Goal: Find specific page/section: Find specific page/section

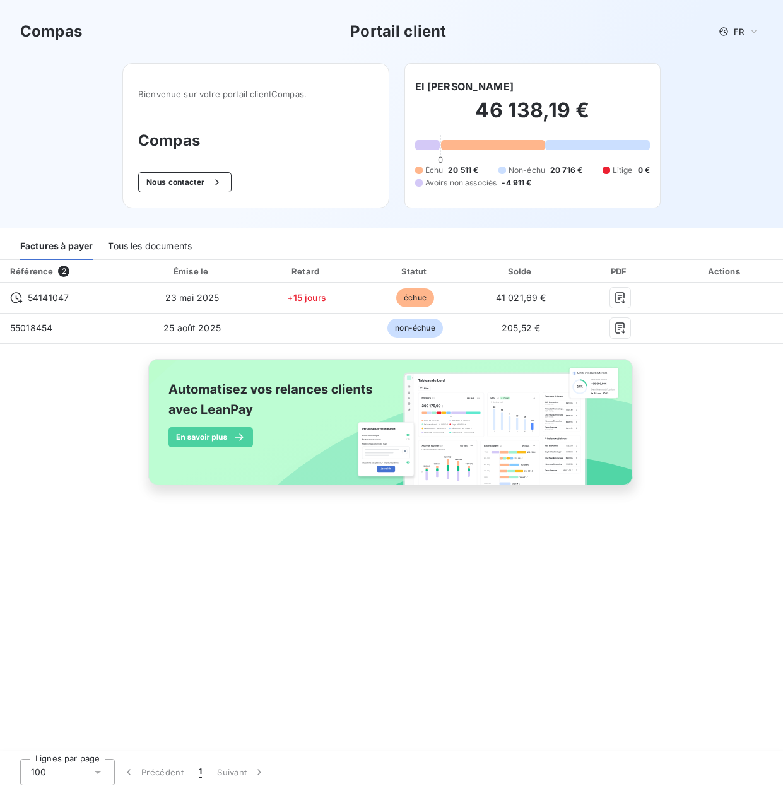
click at [148, 248] on div "Tous les documents" at bounding box center [150, 247] width 84 height 27
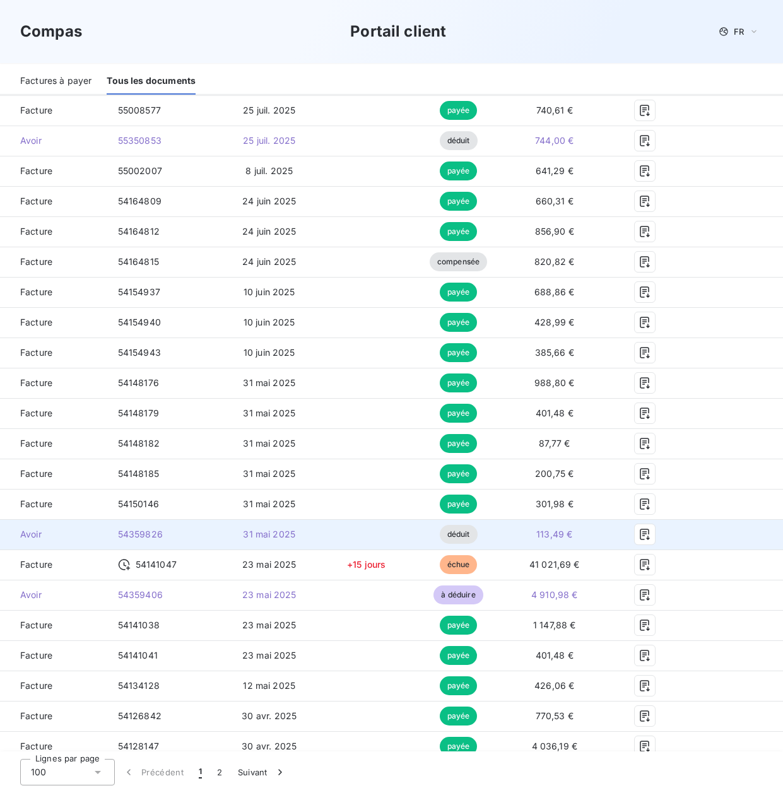
scroll to position [316, 0]
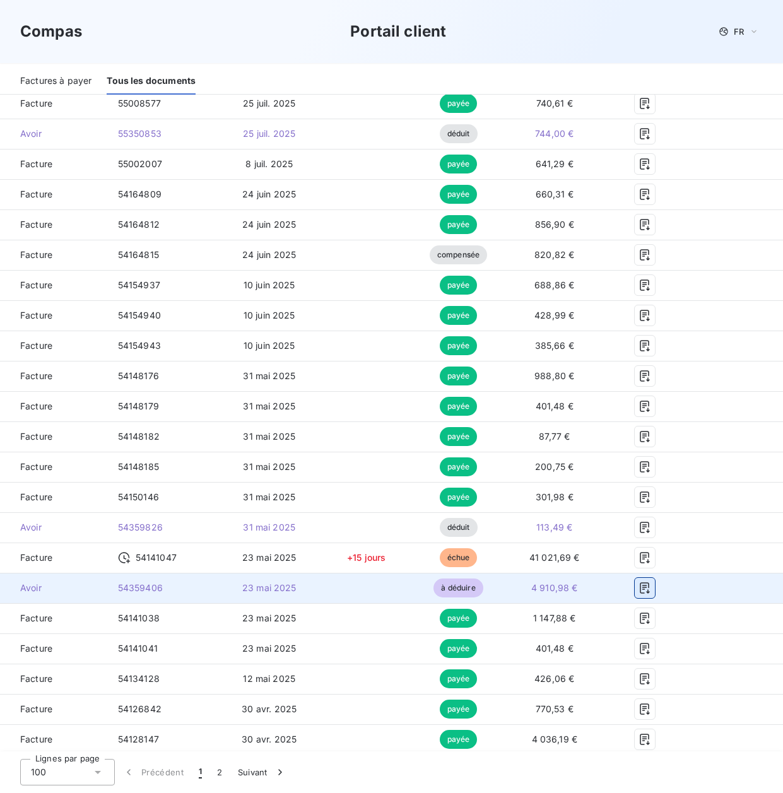
click at [639, 590] on icon "button" at bounding box center [645, 588] width 13 height 13
click at [639, 584] on icon "button" at bounding box center [645, 588] width 13 height 13
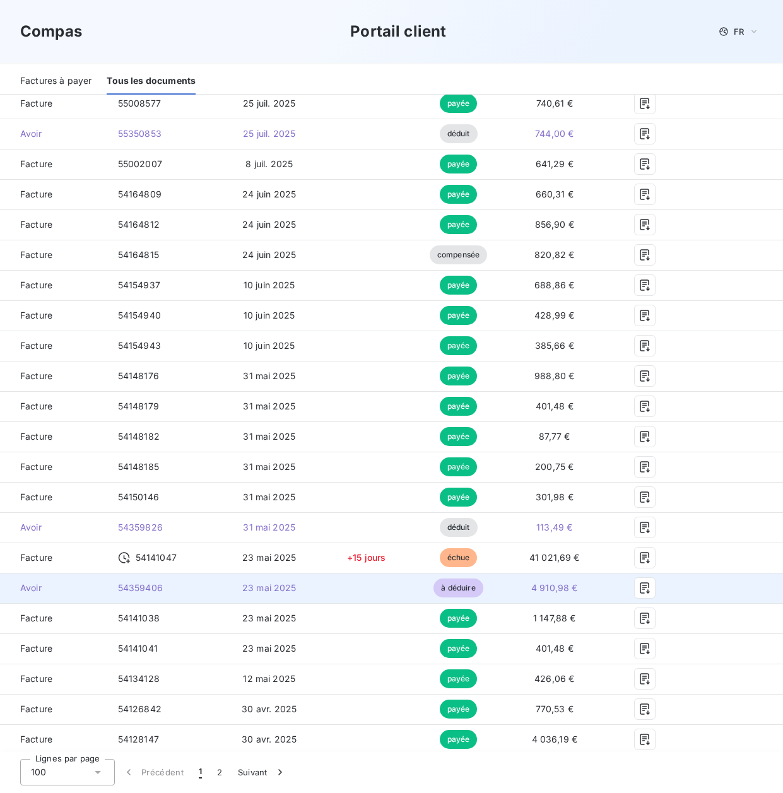
drag, startPoint x: 632, startPoint y: 584, endPoint x: 436, endPoint y: 586, distance: 196.3
click at [436, 586] on span "à déduire" at bounding box center [458, 588] width 49 height 19
click at [639, 588] on icon "button" at bounding box center [645, 588] width 13 height 13
drag, startPoint x: 35, startPoint y: 588, endPoint x: 458, endPoint y: 589, distance: 422.9
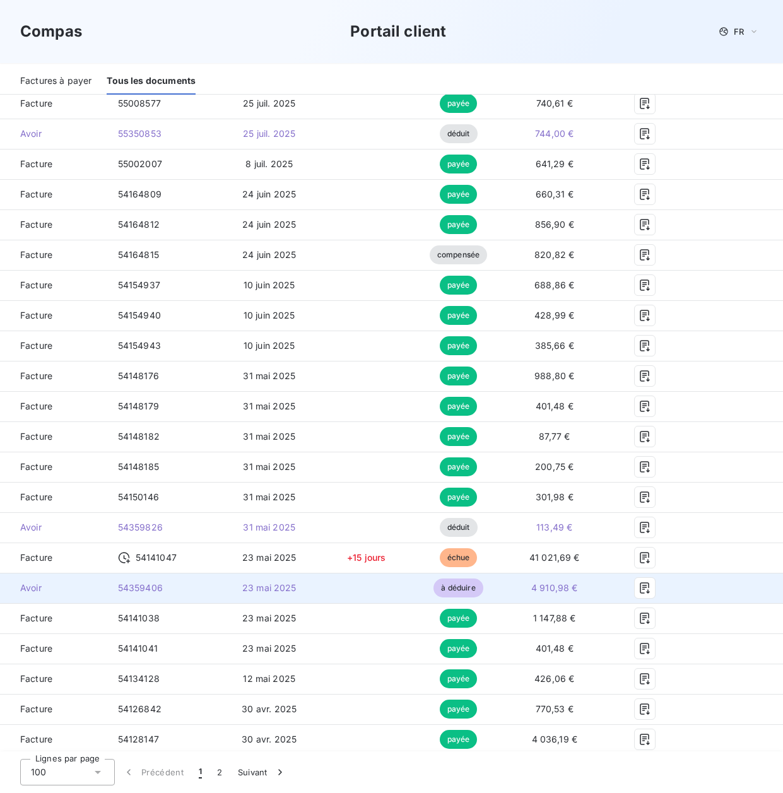
click at [458, 589] on span "à déduire" at bounding box center [458, 588] width 49 height 19
click at [639, 584] on icon "button" at bounding box center [645, 588] width 13 height 13
click at [640, 586] on icon "button" at bounding box center [644, 588] width 9 height 11
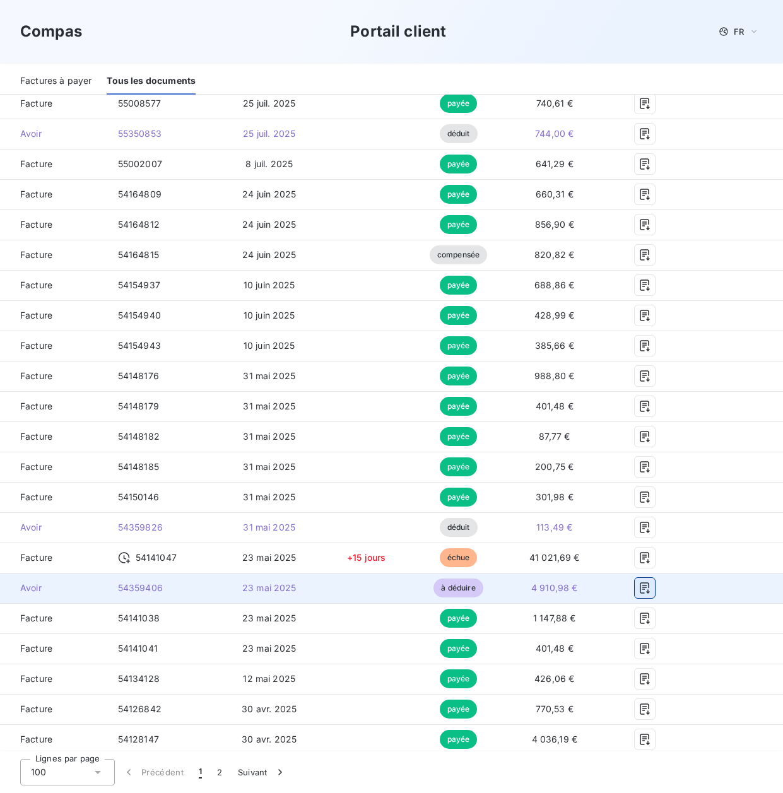
click at [640, 586] on icon "button" at bounding box center [644, 588] width 9 height 11
click at [452, 583] on span "à déduire" at bounding box center [458, 588] width 49 height 19
click at [639, 588] on icon "button" at bounding box center [645, 588] width 13 height 13
